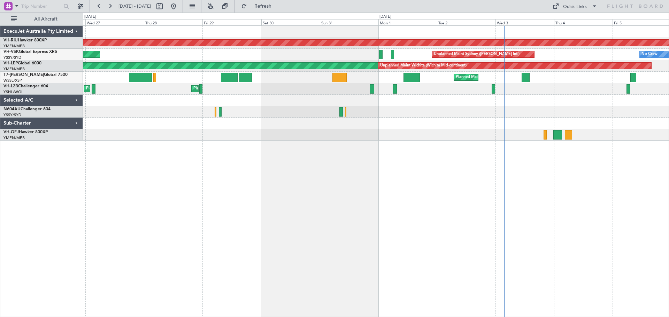
click at [345, 36] on div at bounding box center [376, 31] width 586 height 11
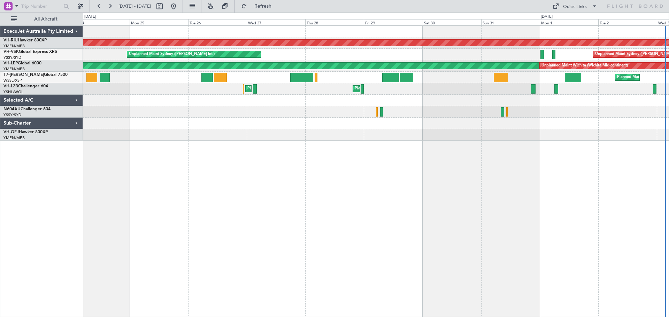
click at [325, 47] on div "Planned Maint [GEOGRAPHIC_DATA] ([GEOGRAPHIC_DATA]) Unplanned Maint Sydney ([PE…" at bounding box center [376, 83] width 586 height 115
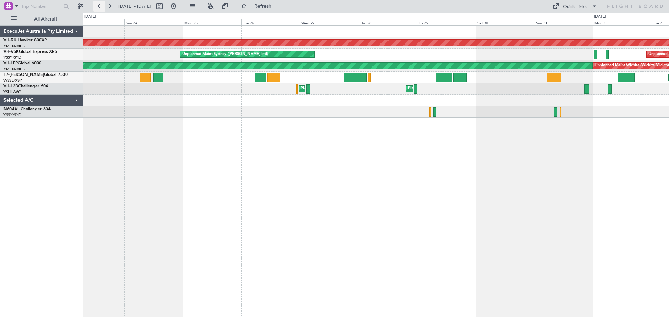
click at [99, 6] on button at bounding box center [98, 6] width 11 height 11
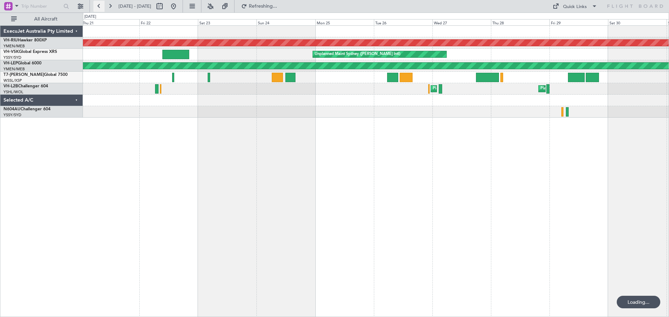
click at [99, 6] on button at bounding box center [98, 6] width 11 height 11
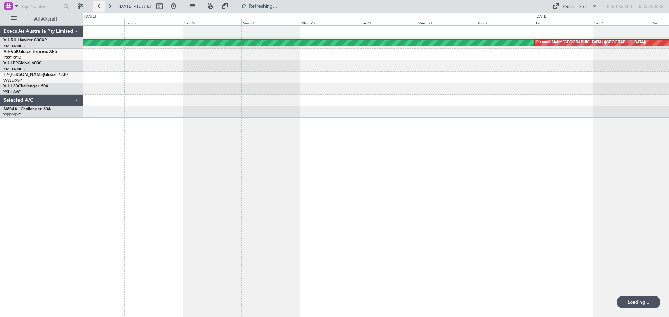
click at [99, 6] on button at bounding box center [98, 6] width 11 height 11
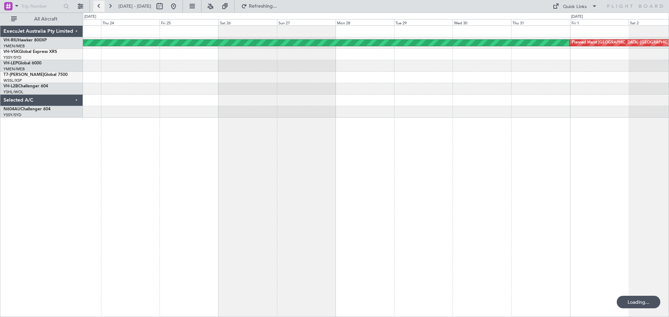
click at [99, 6] on button at bounding box center [98, 6] width 11 height 11
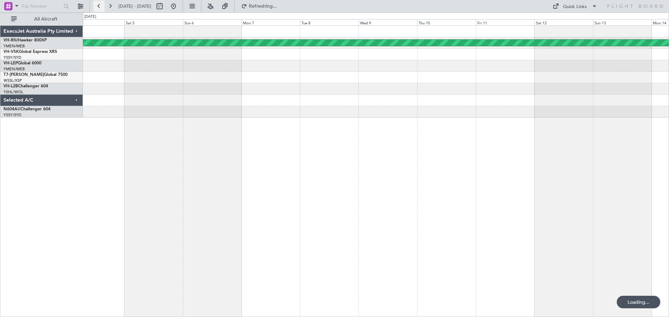
click at [99, 6] on button at bounding box center [98, 6] width 11 height 11
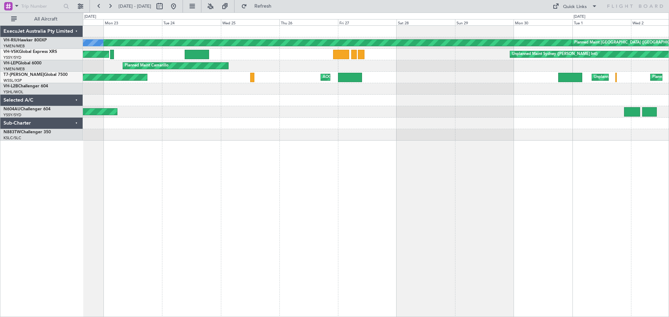
click at [274, 79] on div "Unplanned Maint [GEOGRAPHIC_DATA] Planned Maint [GEOGRAPHIC_DATA] ([GEOGRAPHIC_…" at bounding box center [376, 77] width 586 height 11
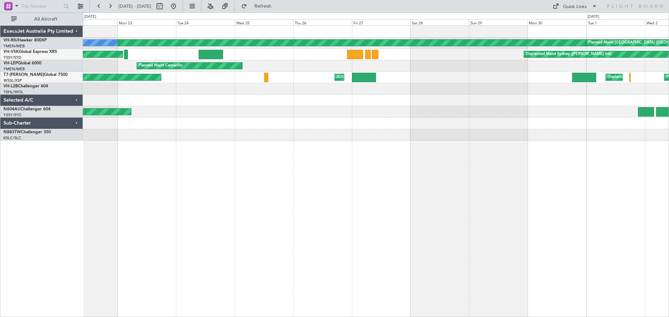
click at [211, 99] on div at bounding box center [376, 100] width 586 height 11
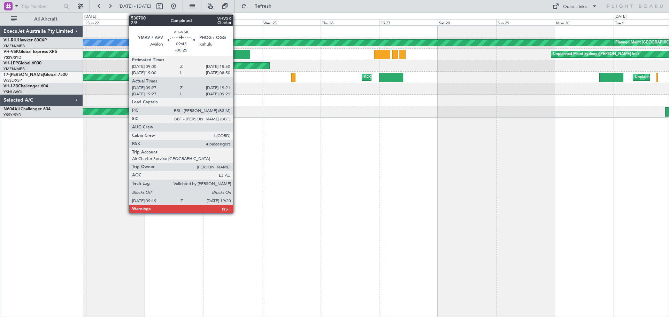
click at [236, 54] on div at bounding box center [238, 54] width 25 height 9
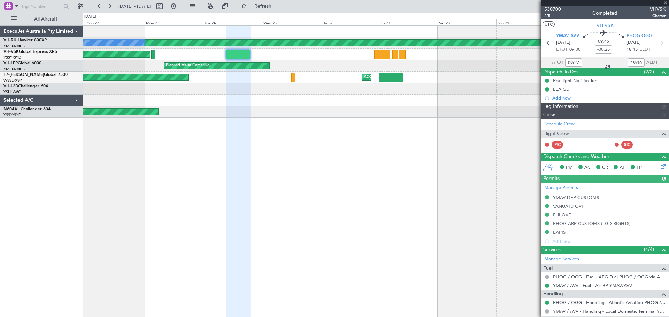
type input "[PERSON_NAME] (HHAFI)"
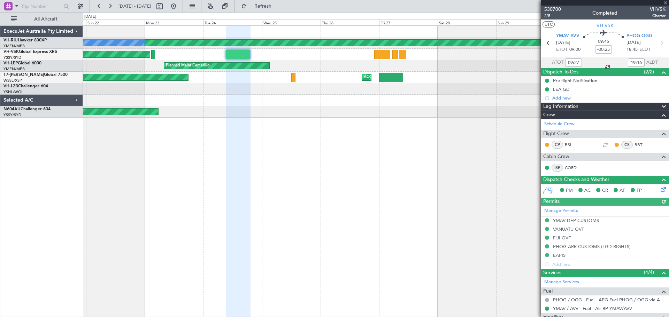
scroll to position [70, 0]
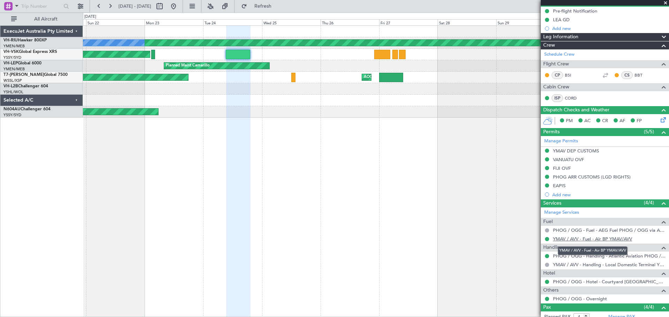
click at [588, 240] on link "YMAV / AVV - Fuel - Air BP YMAV/AVV" at bounding box center [592, 239] width 79 height 6
type input "[PERSON_NAME] (HHAFI)"
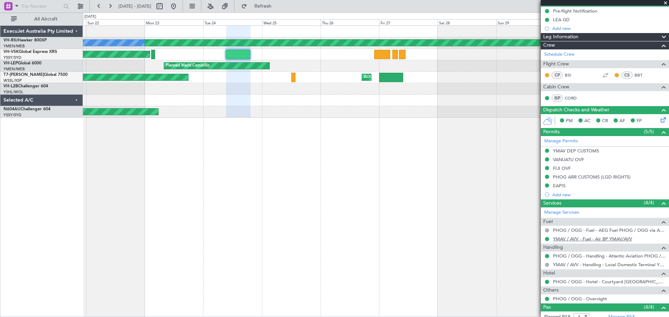
type input "[PERSON_NAME] (HHAFI)"
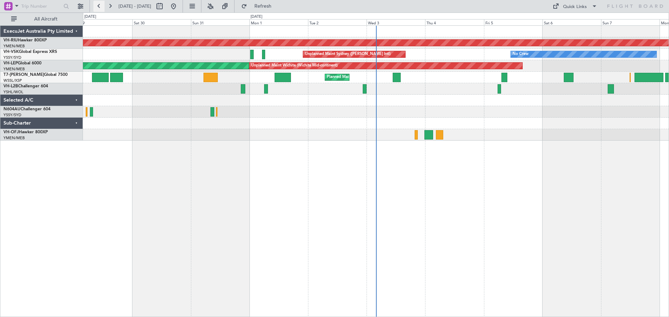
click at [100, 6] on button at bounding box center [98, 6] width 11 height 11
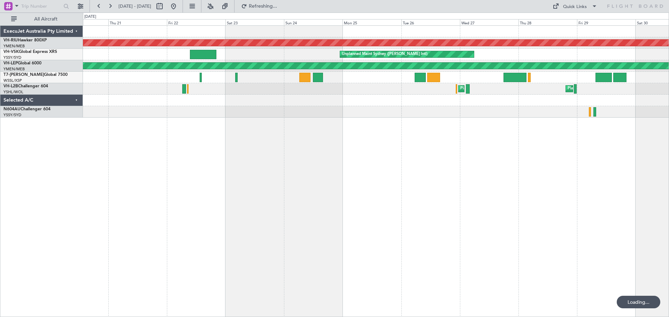
click at [178, 158] on div "Planned Maint Melbourne (Essendon) Unplanned Maint Sydney (Kingsford Smith Intl…" at bounding box center [376, 171] width 586 height 292
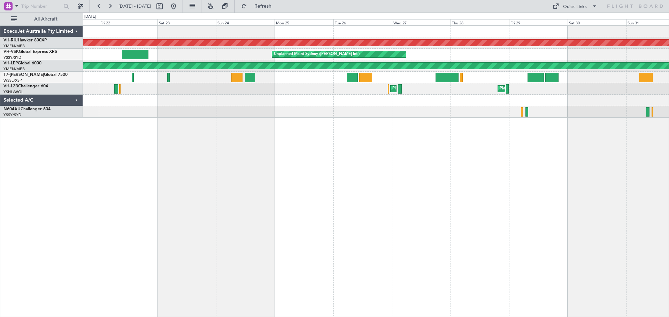
click at [303, 140] on div "Planned Maint Melbourne (Essendon) Unplanned Maint Sydney (Kingsford Smith Intl…" at bounding box center [376, 171] width 586 height 292
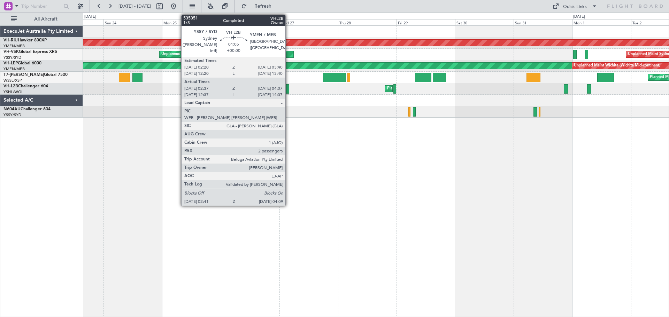
click at [288, 91] on div at bounding box center [287, 88] width 4 height 9
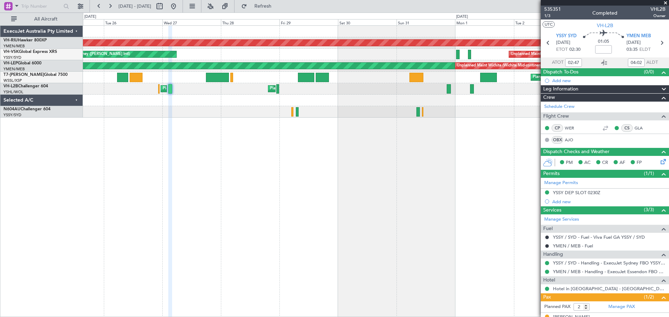
click at [236, 141] on div "Planned Maint Melbourne (Essendon) Unplanned Maint Sydney (Kingsford Smith Intl…" at bounding box center [376, 171] width 586 height 292
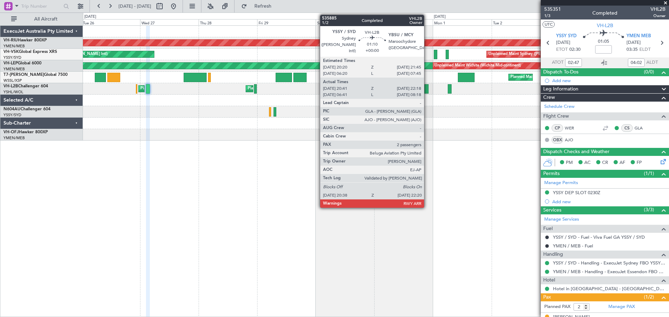
click at [427, 89] on div at bounding box center [426, 88] width 4 height 9
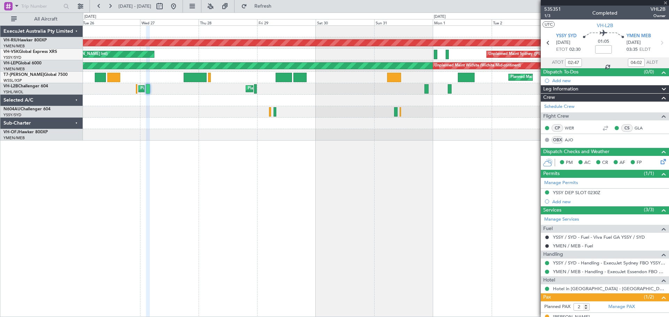
type input "20:51"
type input "22:13"
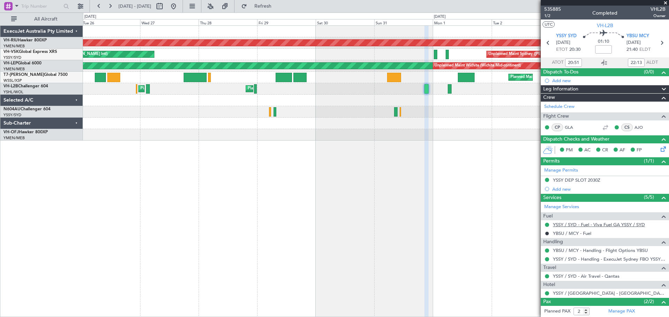
click at [601, 225] on link "YSSY / SYD - Fuel - Viva Fuel GA YSSY / SYD" at bounding box center [599, 225] width 92 height 6
click at [96, 7] on button at bounding box center [98, 6] width 11 height 11
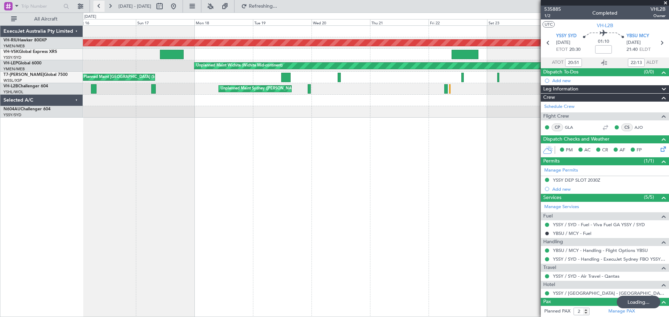
click at [96, 7] on button at bounding box center [98, 6] width 11 height 11
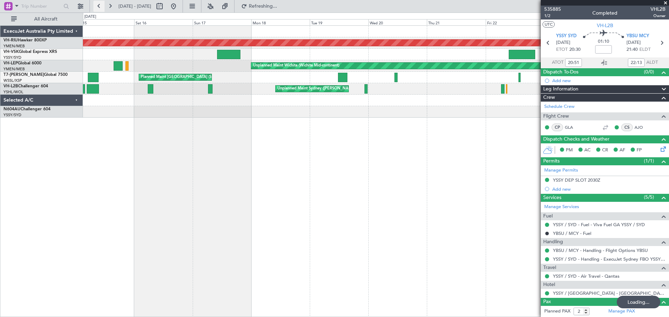
click at [96, 7] on button at bounding box center [98, 6] width 11 height 11
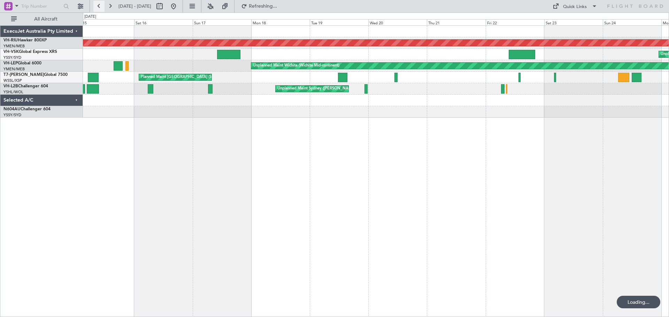
click at [96, 7] on button at bounding box center [98, 6] width 11 height 11
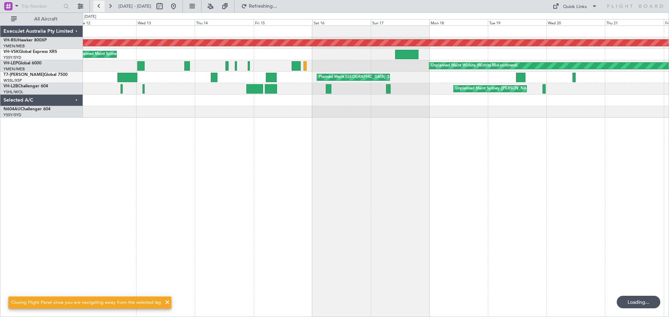
click at [96, 7] on button at bounding box center [98, 6] width 11 height 11
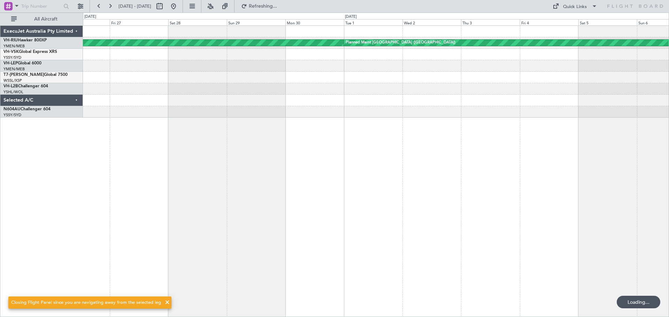
click at [304, 98] on div at bounding box center [376, 100] width 586 height 11
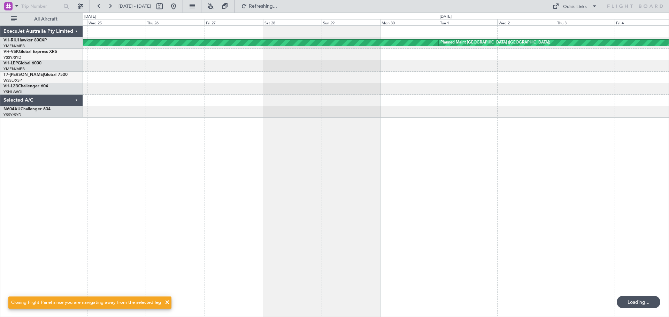
click at [284, 114] on div at bounding box center [376, 111] width 586 height 11
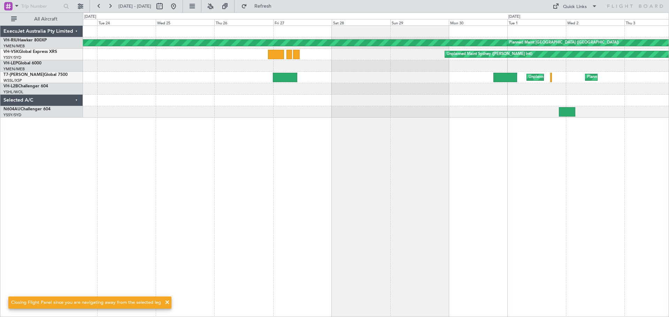
click at [251, 123] on div "Planned Maint Melbourne (Essendon) Planned Maint Melbourne (Essendon) No Crew U…" at bounding box center [376, 171] width 586 height 292
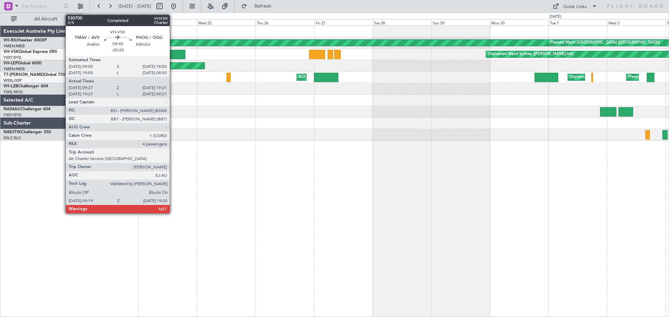
click at [173, 55] on div at bounding box center [173, 54] width 25 height 9
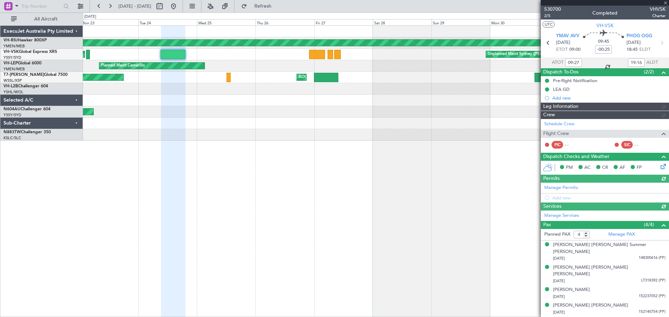
type input "[PERSON_NAME] (HHAFI)"
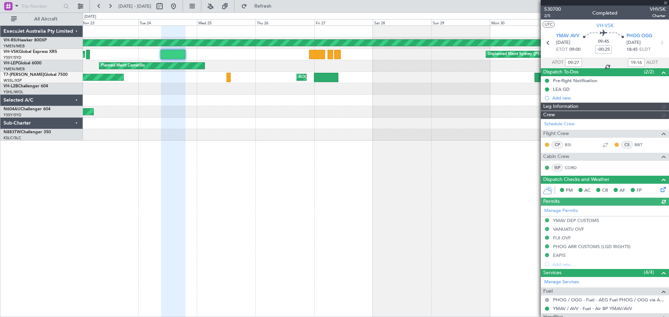
type input "[PERSON_NAME] (HHAFI)"
click at [114, 8] on button at bounding box center [110, 6] width 11 height 11
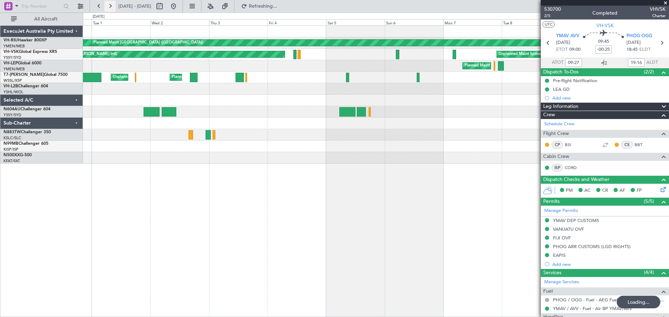
click at [114, 8] on button at bounding box center [110, 6] width 11 height 11
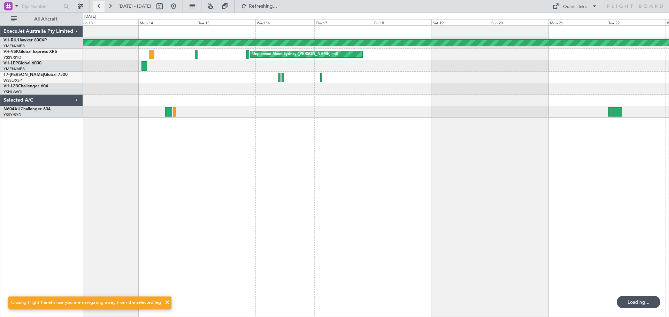
click at [102, 8] on button at bounding box center [98, 6] width 11 height 11
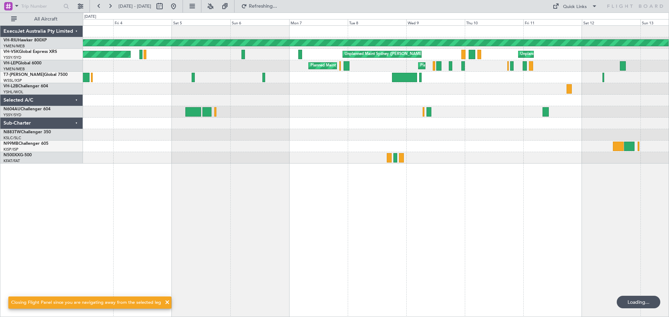
click at [186, 139] on div "Planned Maint Melbourne (Essendon) Planned Maint Melbourne (Essendon) Unplanned…" at bounding box center [376, 95] width 586 height 138
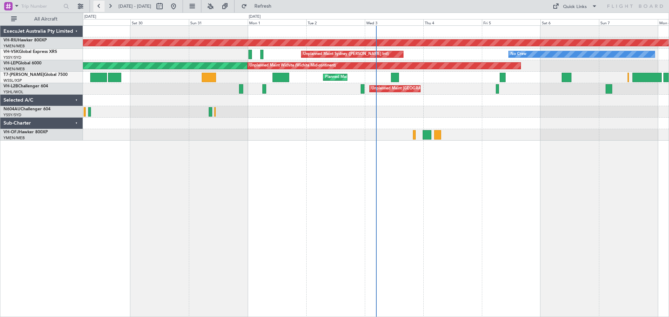
click at [96, 6] on button at bounding box center [98, 6] width 11 height 11
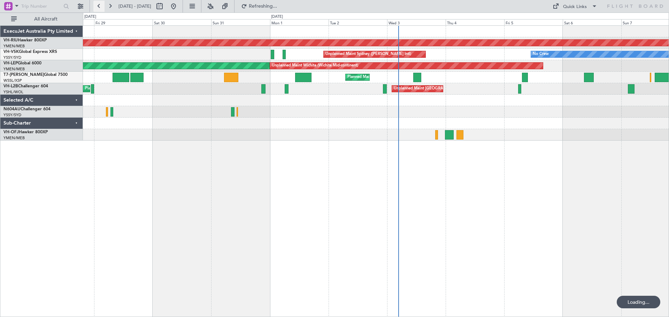
click at [96, 6] on button at bounding box center [98, 6] width 11 height 11
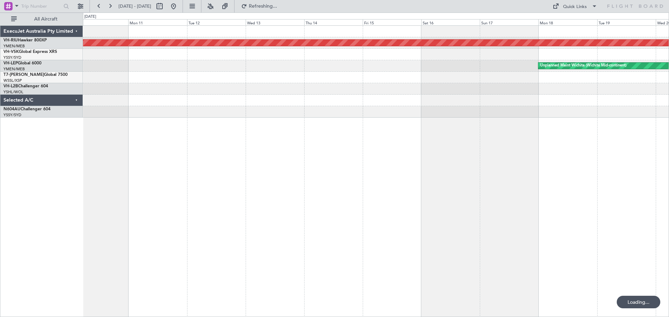
click at [159, 135] on div "Planned Maint [GEOGRAPHIC_DATA] ([GEOGRAPHIC_DATA]) Unplanned Maint Wichita (Wi…" at bounding box center [376, 171] width 586 height 292
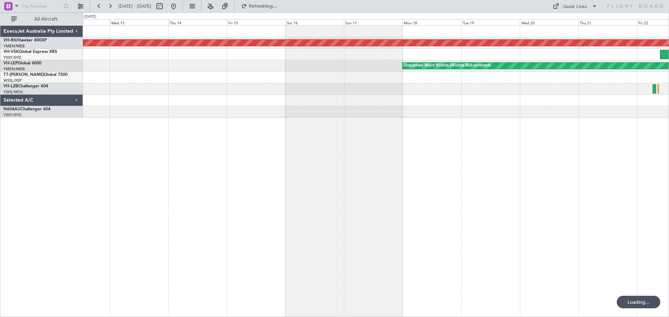
click at [184, 130] on div "Planned Maint [GEOGRAPHIC_DATA] ([GEOGRAPHIC_DATA]) Unplanned Maint Sydney ([PE…" at bounding box center [376, 171] width 586 height 292
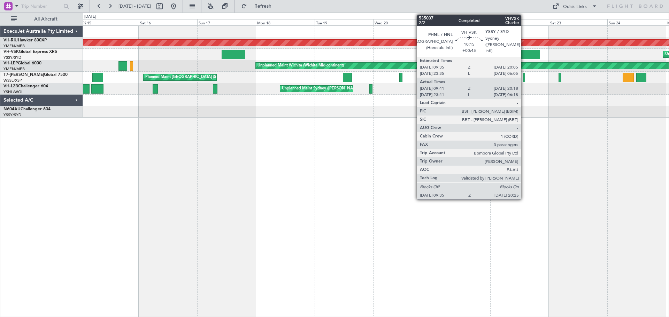
click at [524, 53] on div at bounding box center [526, 54] width 26 height 9
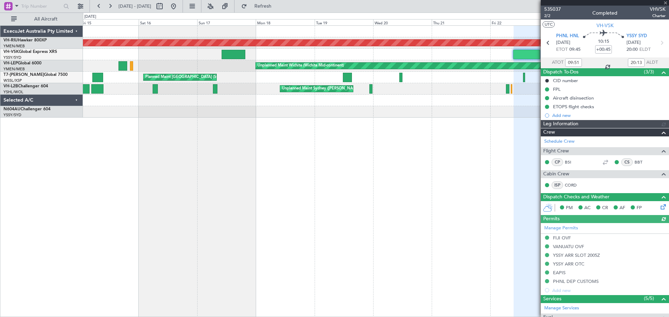
type input "[PERSON_NAME] (LEU)"
type input "23:51"
type input "06:13"
type input "09:51"
type input "20:13"
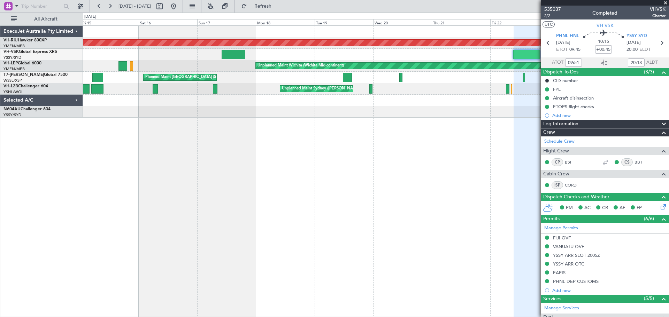
type input "23:51"
type input "06:13"
type input "09:51"
type input "20:13"
type input "Terry Leung (LEU)"
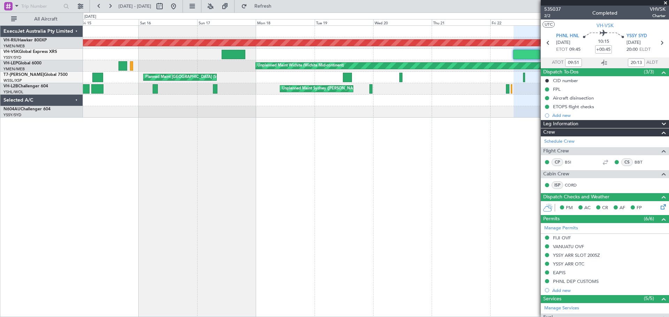
type input "Terry Leung (LEU)"
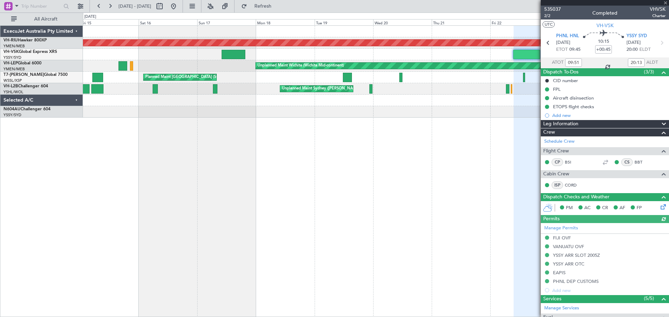
type input "Terry Leung (LEU)"
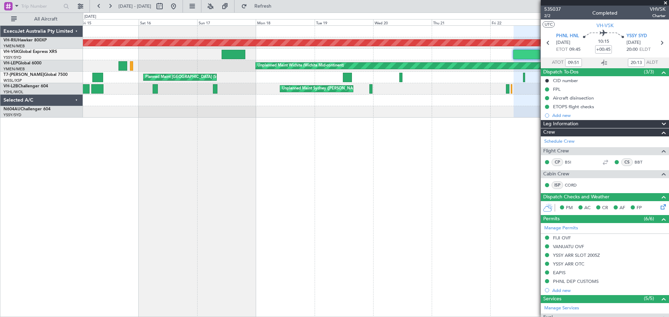
type input "Terry Leung (LEU)"
